Goal: Obtain resource: Download file/media

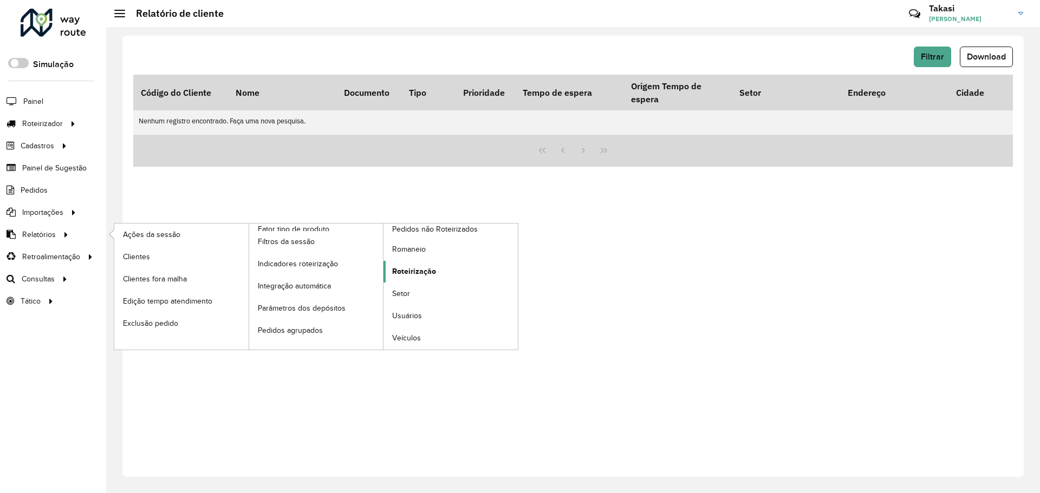
click at [424, 273] on span "Roteirização" at bounding box center [414, 271] width 44 height 11
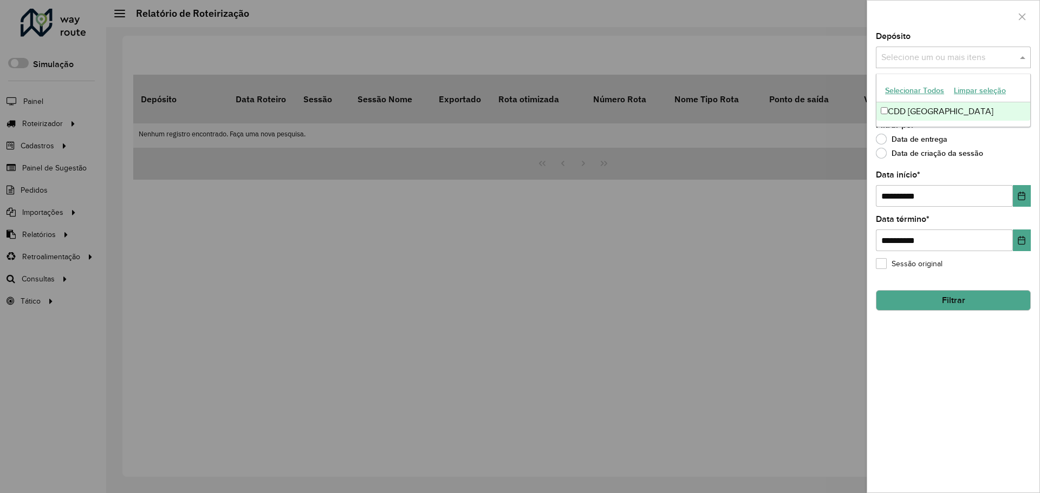
click at [1020, 56] on span at bounding box center [1024, 57] width 14 height 13
click at [961, 108] on div "CDD [GEOGRAPHIC_DATA]" at bounding box center [953, 111] width 154 height 18
click at [1003, 152] on div "Data de criação da sessão" at bounding box center [953, 155] width 155 height 13
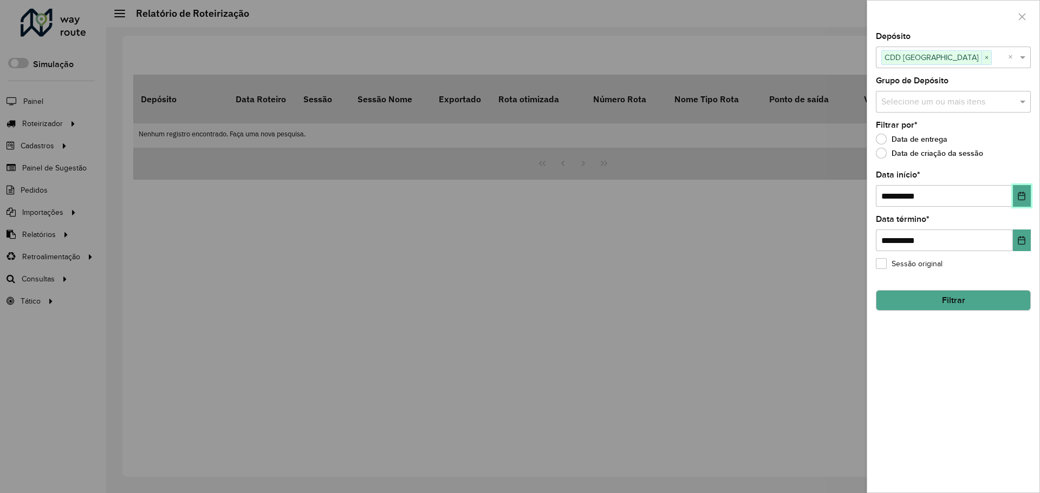
click at [1020, 197] on icon "Choose Date" at bounding box center [1021, 196] width 9 height 9
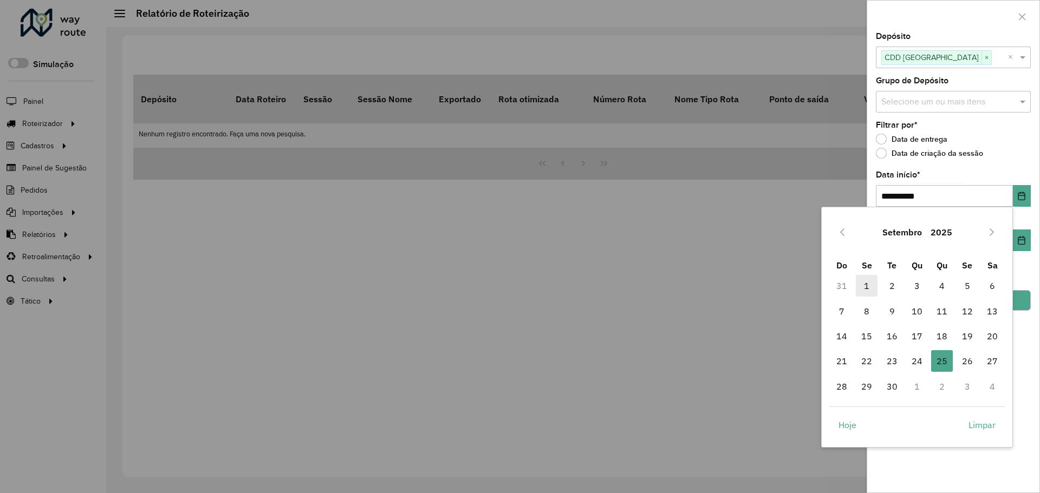
click at [873, 288] on span "1" at bounding box center [867, 286] width 22 height 22
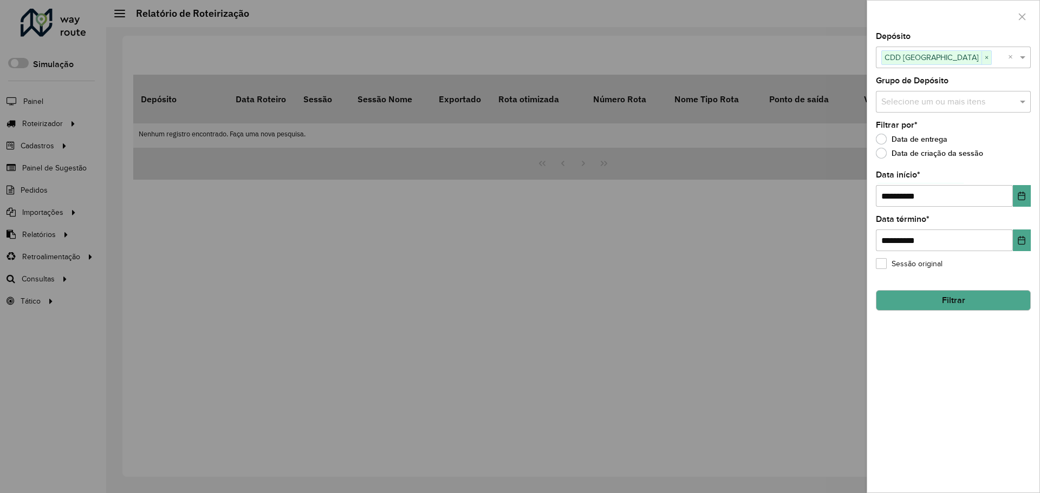
click at [971, 305] on button "Filtrar" at bounding box center [953, 300] width 155 height 21
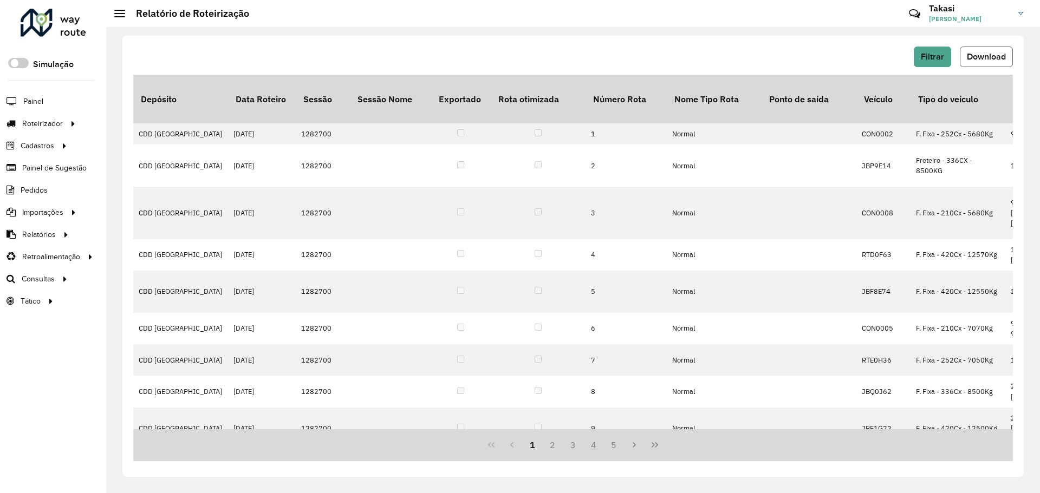
click at [992, 56] on span "Download" at bounding box center [986, 56] width 39 height 9
